Goal: Information Seeking & Learning: Check status

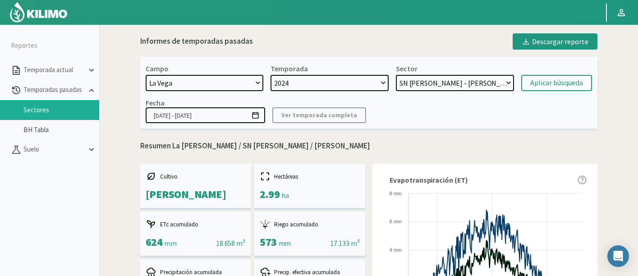
select select "1222: Object"
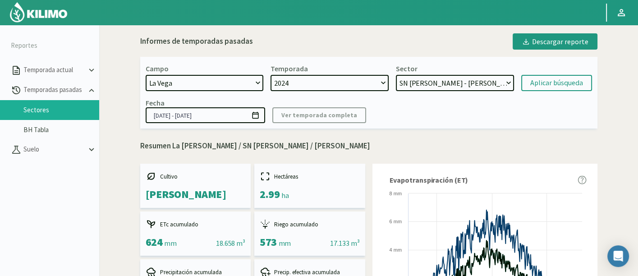
click at [454, 80] on select "H-2 Magique - Nectarines E-4 Ciruelos [DATE] y [DATE] - Ciruela S-2 Flavor - Ci…" at bounding box center [455, 83] width 118 height 16
click at [419, 77] on select "H-2 Magique - Nectarines E-4 Ciruelos [DATE] y [DATE] - Ciruela S-2 Flavor - Ci…" at bounding box center [455, 83] width 118 height 16
click at [414, 79] on select "H-2 Magique - Nectarines E-4 Ciruelos [DATE] y [DATE] - Ciruela S-2 Flavor - Ci…" at bounding box center [455, 83] width 118 height 16
click at [396, 75] on select "H-2 Magique - Nectarines E-4 Ciruelos [DATE] y [DATE] - Ciruela S-2 Flavor - Ci…" at bounding box center [455, 83] width 118 height 16
click at [545, 80] on div "Aplicar búsqueda" at bounding box center [556, 83] width 53 height 11
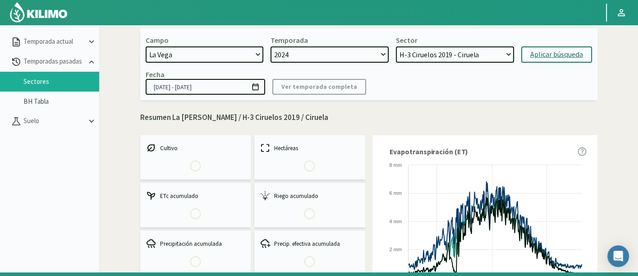
scroll to position [51, 0]
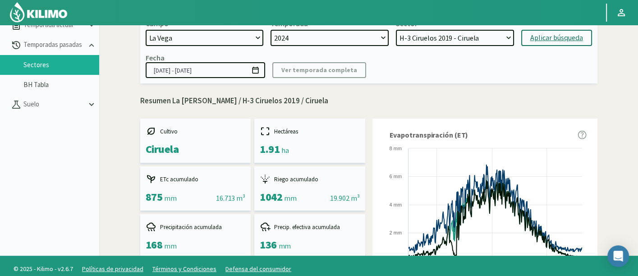
scroll to position [32, 0]
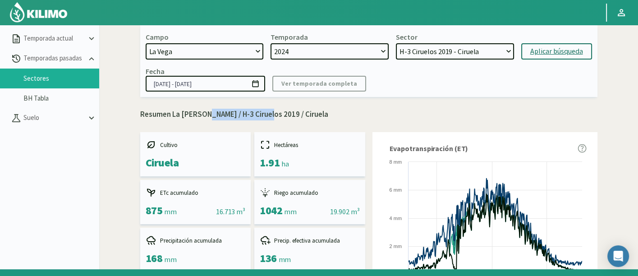
drag, startPoint x: 201, startPoint y: 113, endPoint x: 259, endPoint y: 116, distance: 57.3
click at [259, 116] on p "Resumen La [PERSON_NAME] / H-3 Ciruelos 2019 / Ciruela" at bounding box center [368, 115] width 457 height 12
copy p "H-3 Ciruelos 2019"
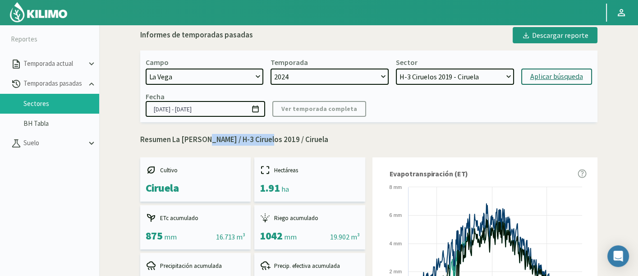
scroll to position [0, 0]
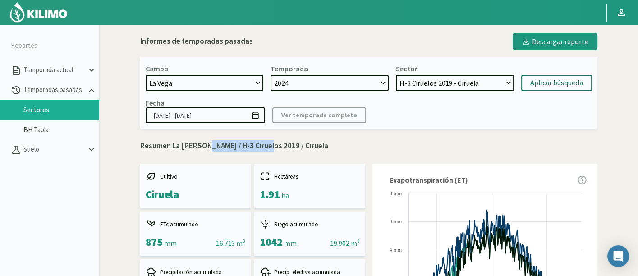
click at [488, 82] on select "H-2 Magique - Nectarines E-4 Ciruelos [DATE] y [DATE] - Ciruela S-2 Flavor - Ci…" at bounding box center [455, 83] width 118 height 16
click at [412, 83] on select "H-2 Magique - Nectarines E-4 Ciruelos [DATE] y [DATE] - Ciruela S-2 Flavor - Ci…" at bounding box center [455, 83] width 118 height 16
click at [396, 75] on select "H-2 Magique - Nectarines E-4 Ciruelos [DATE] y [DATE] - Ciruela S-2 Flavor - Ci…" at bounding box center [455, 83] width 118 height 16
click at [536, 83] on div "Aplicar búsqueda" at bounding box center [556, 83] width 53 height 11
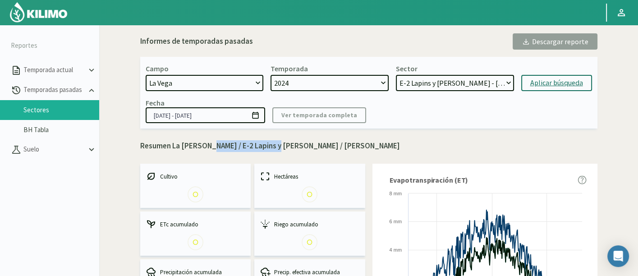
drag, startPoint x: 203, startPoint y: 145, endPoint x: 269, endPoint y: 142, distance: 65.4
click at [269, 142] on p "Resumen La [PERSON_NAME] / E-2 Lapins y [PERSON_NAME] / [PERSON_NAME]" at bounding box center [368, 146] width 457 height 12
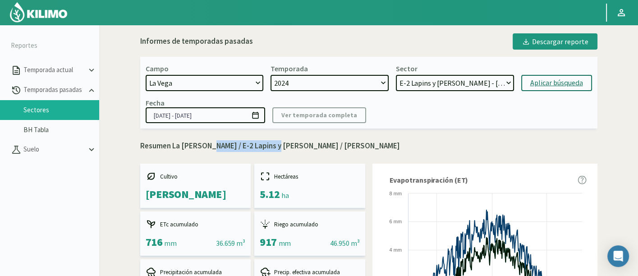
copy p "E-2 Lapins y [PERSON_NAME]"
click at [483, 80] on select "H-2 Magique - Nectarines E-4 Ciruelos [DATE] y [DATE] - Ciruela S-2 Flavor - Ci…" at bounding box center [455, 83] width 118 height 16
click at [396, 75] on select "H-2 Magique - Nectarines E-4 Ciruelos [DATE] y [DATE] - Ciruela S-2 Flavor - Ci…" at bounding box center [455, 83] width 118 height 16
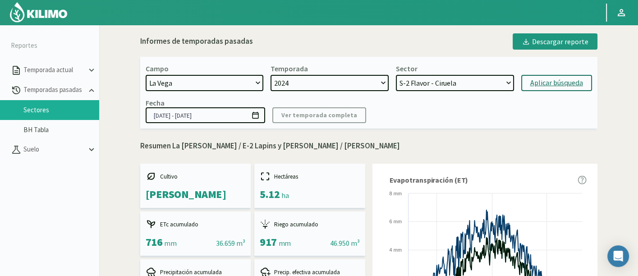
click at [531, 79] on div "Aplicar búsqueda" at bounding box center [556, 83] width 53 height 11
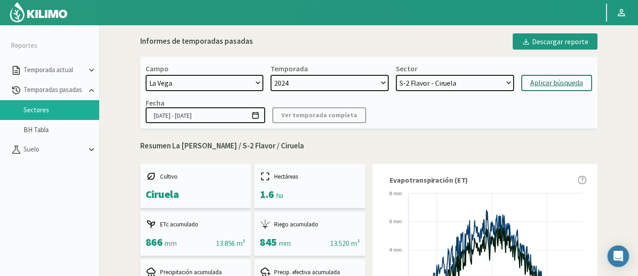
click at [549, 76] on button "Aplicar búsqueda" at bounding box center [556, 83] width 71 height 16
select select "92: Object"
drag, startPoint x: 203, startPoint y: 145, endPoint x: 236, endPoint y: 145, distance: 32.5
click at [236, 145] on p "Resumen La [PERSON_NAME] / S-2 Flavor / Ciruela" at bounding box center [368, 146] width 457 height 12
copy p "S-2 Flavor"
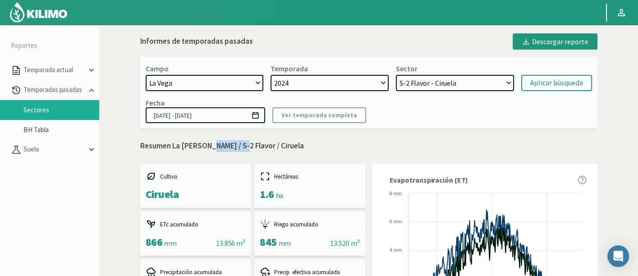
click at [467, 89] on select "H-2 Magique - Nectarines E-4 Ciruelos [DATE] y [DATE] - Ciruela S-2 Flavor - Ci…" at bounding box center [455, 83] width 118 height 16
click at [396, 75] on select "H-2 Magique - Nectarines E-4 Ciruelos [DATE] y [DATE] - Ciruela S-2 Flavor - Ci…" at bounding box center [455, 83] width 118 height 16
click at [544, 84] on div "Aplicar búsqueda" at bounding box center [556, 83] width 53 height 11
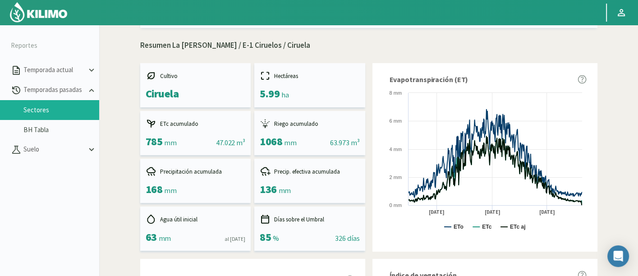
scroll to position [80, 0]
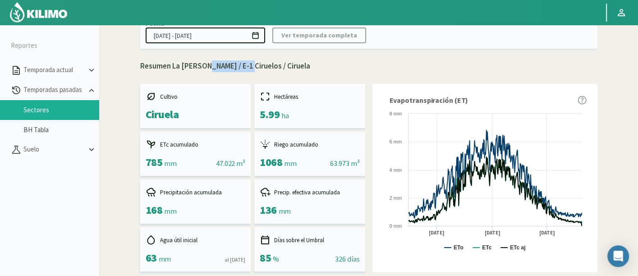
drag, startPoint x: 201, startPoint y: 66, endPoint x: 241, endPoint y: 65, distance: 39.7
click at [241, 65] on p "Resumen La [PERSON_NAME] / E-1 Ciruelos / Ciruela" at bounding box center [368, 66] width 457 height 12
copy p "E-1 Ciruelos"
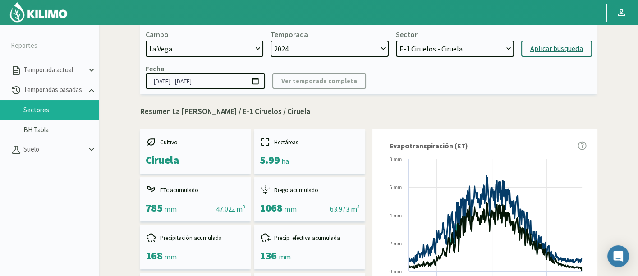
scroll to position [0, 0]
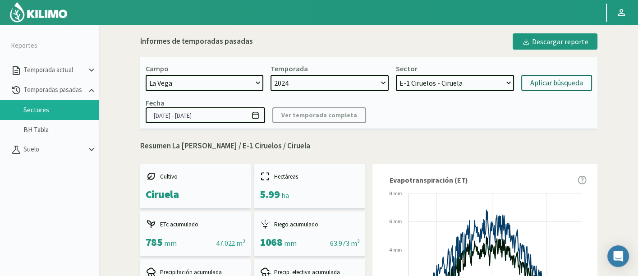
click at [481, 83] on select "H-2 Magique - Nectarines E-4 Ciruelos [DATE] y [DATE] - Ciruela S-2 Flavor - Ci…" at bounding box center [455, 83] width 118 height 16
click at [412, 80] on select "H-2 Magique - Nectarines E-4 Ciruelos [DATE] y [DATE] - Ciruela S-2 Flavor - Ci…" at bounding box center [455, 83] width 118 height 16
click at [396, 75] on select "H-2 Magique - Nectarines E-4 Ciruelos [DATE] y [DATE] - Ciruela S-2 Flavor - Ci…" at bounding box center [455, 83] width 118 height 16
click at [547, 79] on div "Aplicar búsqueda" at bounding box center [556, 83] width 53 height 11
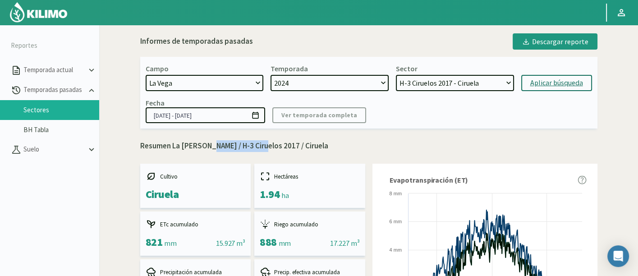
drag, startPoint x: 203, startPoint y: 145, endPoint x: 257, endPoint y: 145, distance: 54.1
click at [257, 145] on p "Resumen La [PERSON_NAME] / H-3 Ciruelos 2017 / Ciruela" at bounding box center [368, 146] width 457 height 12
copy p "H-3 Ciruelos 201"
click at [418, 76] on select "H-2 Magique - Nectarines E-4 Ciruelos [DATE] y [DATE] - Ciruela S-2 Flavor - Ci…" at bounding box center [455, 83] width 118 height 16
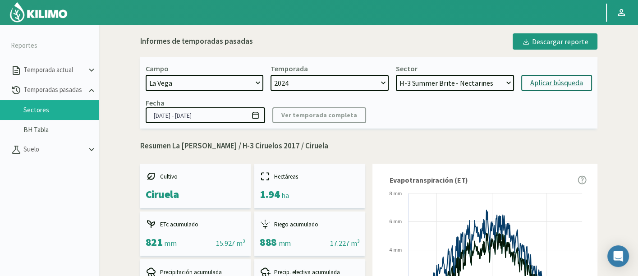
click at [396, 75] on select "H-2 Magique - Nectarines E-4 Ciruelos [DATE] y [DATE] - Ciruela S-2 Flavor - Ci…" at bounding box center [455, 83] width 118 height 16
click at [543, 84] on div "Aplicar búsqueda" at bounding box center [556, 83] width 53 height 11
select select "139: Object"
